Goal: Browse casually

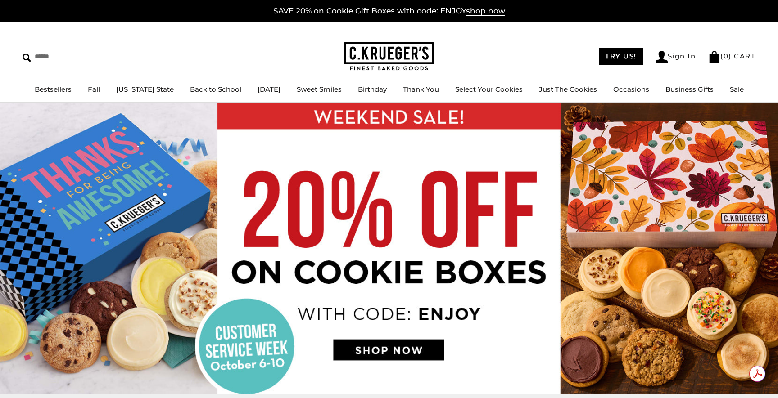
click at [735, 87] on link "Sale" at bounding box center [736, 89] width 14 height 9
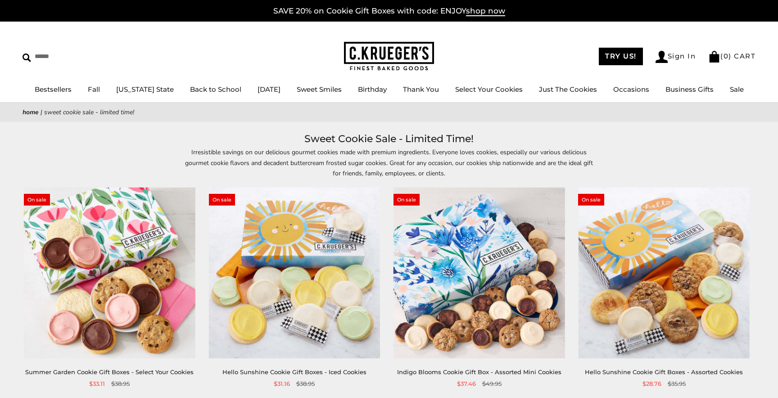
click at [415, 52] on img at bounding box center [389, 56] width 90 height 29
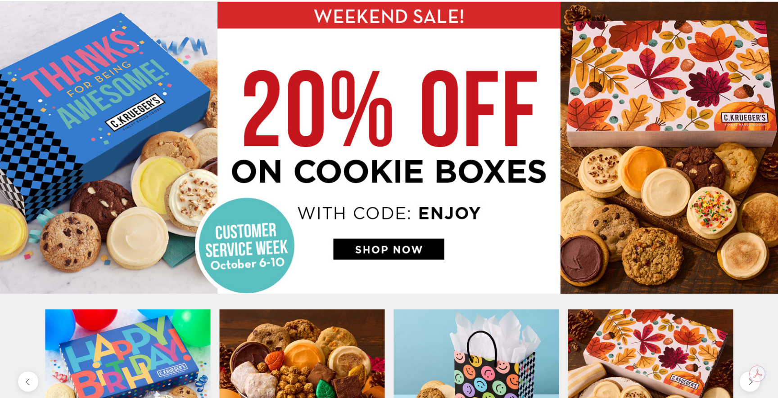
scroll to position [57, 0]
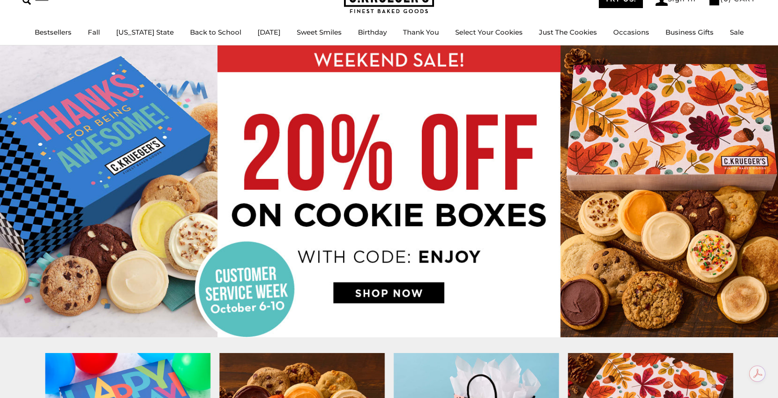
click at [410, 301] on img at bounding box center [389, 191] width 778 height 292
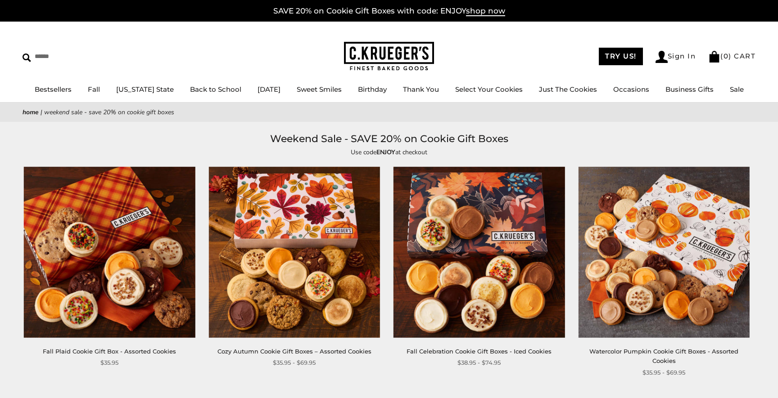
click at [364, 54] on img at bounding box center [389, 56] width 90 height 29
